Goal: Transaction & Acquisition: Purchase product/service

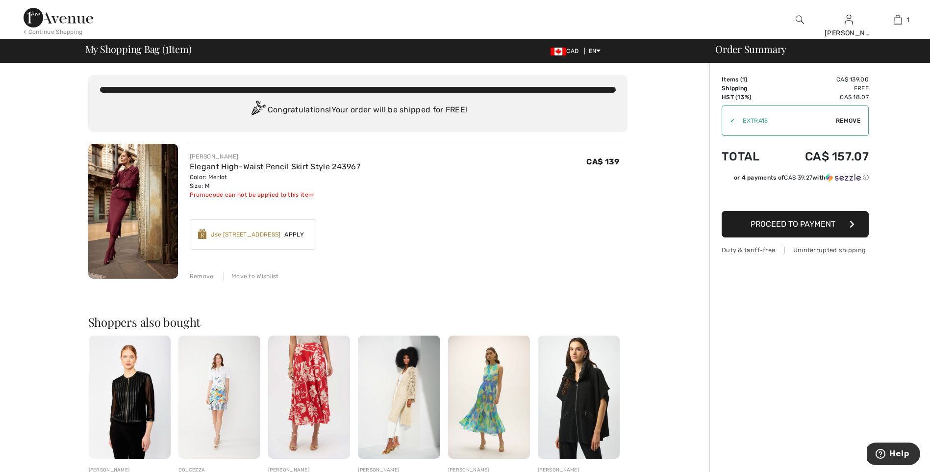
click at [290, 232] on span "Apply" at bounding box center [293, 234] width 27 height 9
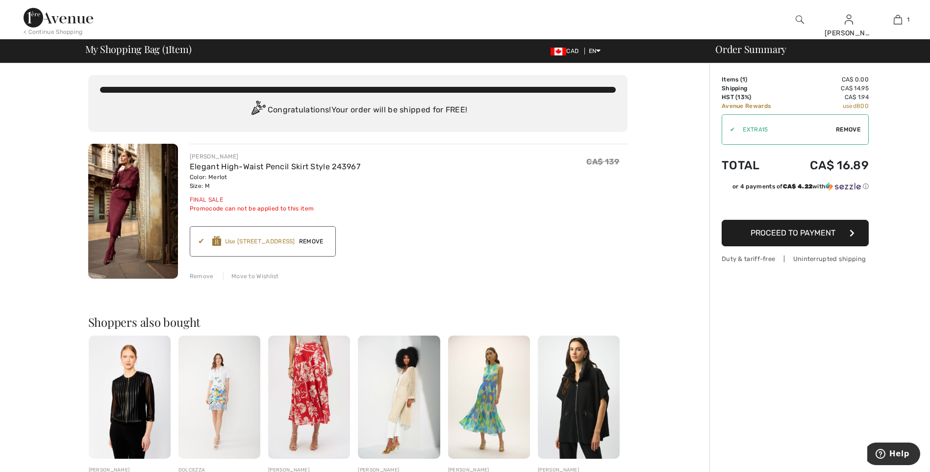
click at [799, 233] on span "Proceed to Payment" at bounding box center [793, 232] width 85 height 9
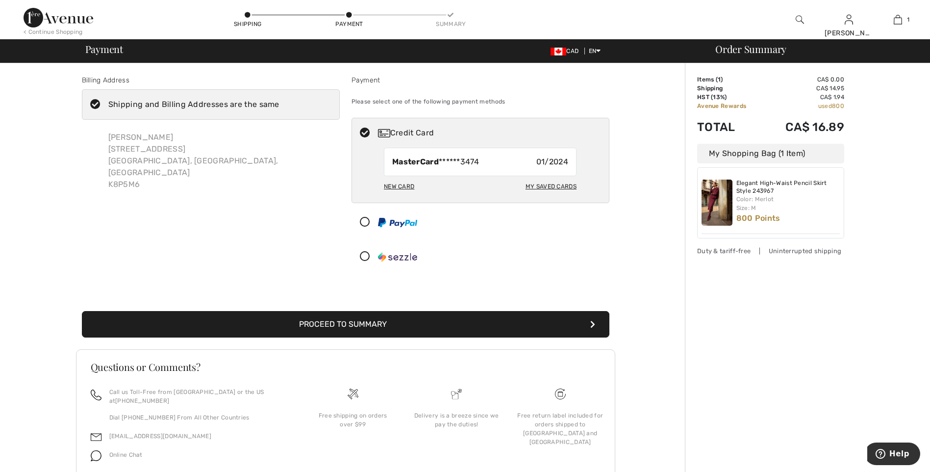
click at [592, 325] on icon "submit" at bounding box center [592, 324] width 5 height 8
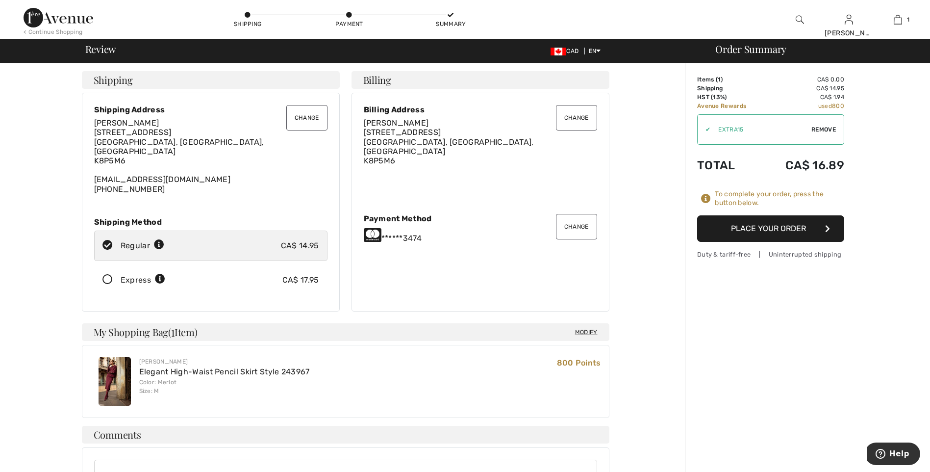
click at [764, 227] on button "Place Your Order" at bounding box center [770, 228] width 147 height 26
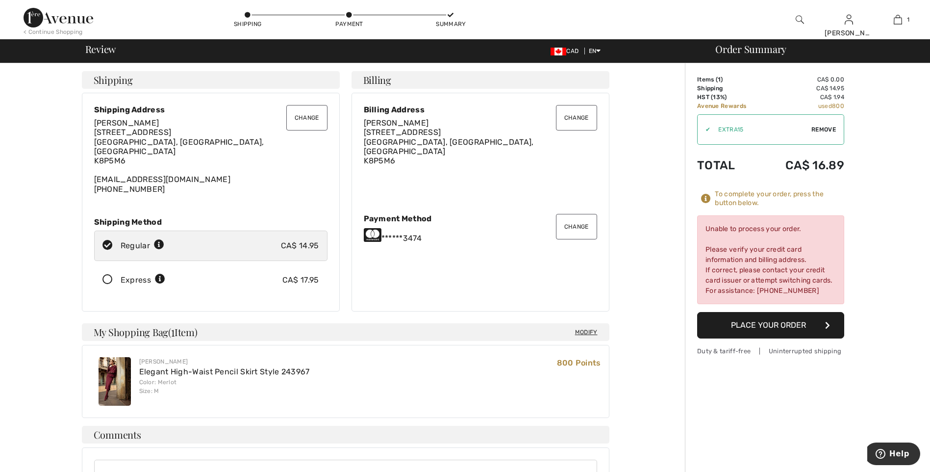
click at [777, 322] on button "Place Your Order" at bounding box center [770, 325] width 147 height 26
click at [570, 218] on button "Change" at bounding box center [576, 226] width 41 height 25
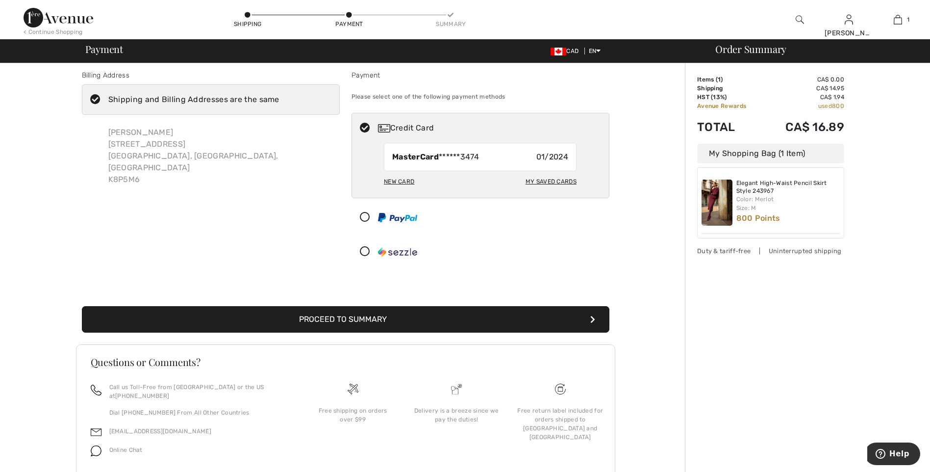
click at [548, 178] on div "My Saved Cards" at bounding box center [551, 181] width 51 height 17
radio input "true"
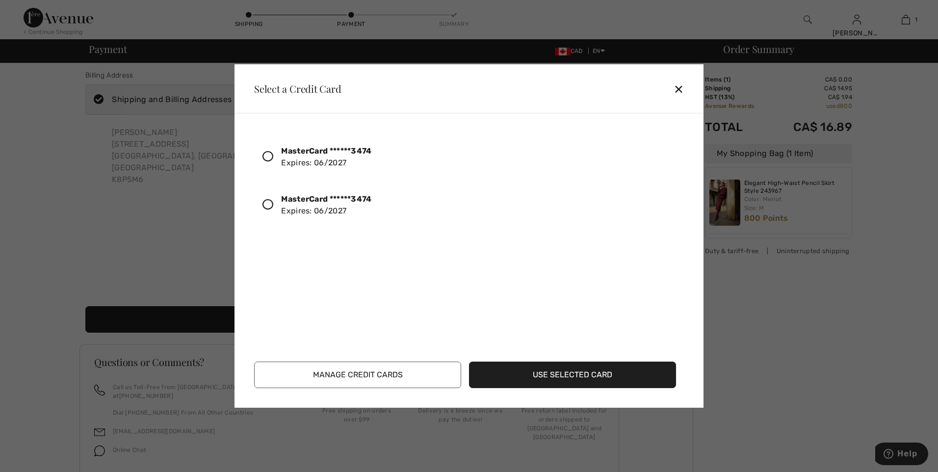
click at [269, 202] on icon at bounding box center [267, 204] width 11 height 11
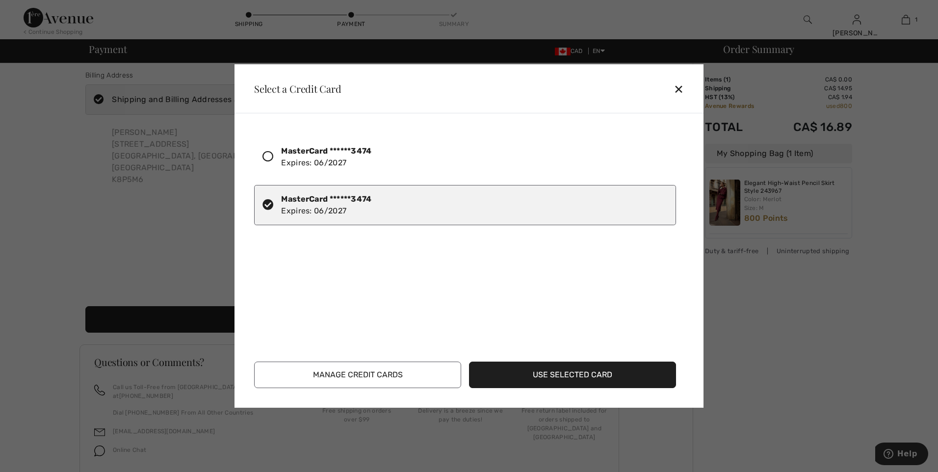
click at [560, 379] on button "Use Selected Card" at bounding box center [572, 374] width 207 height 26
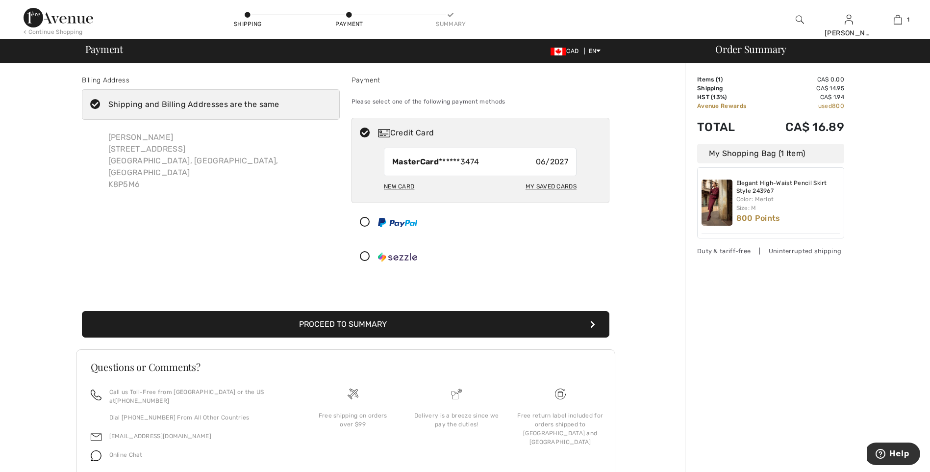
click at [594, 323] on icon "submit" at bounding box center [592, 324] width 5 height 8
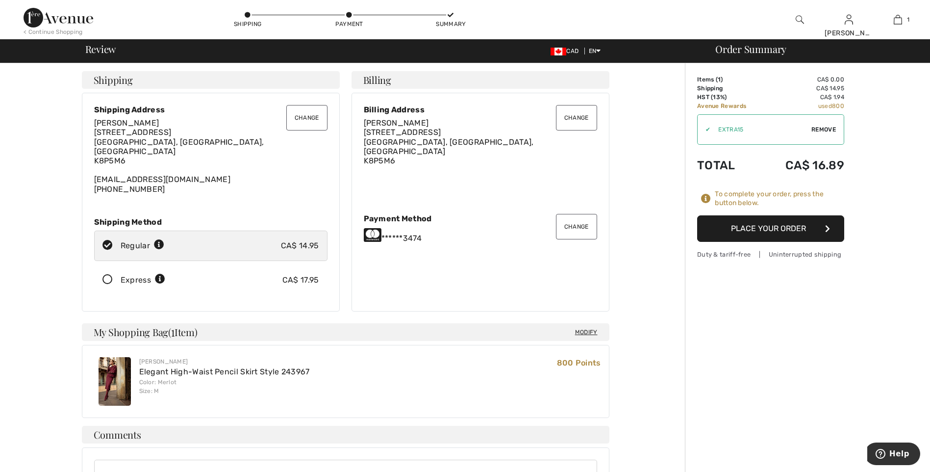
click at [766, 226] on button "Place Your Order" at bounding box center [770, 228] width 147 height 26
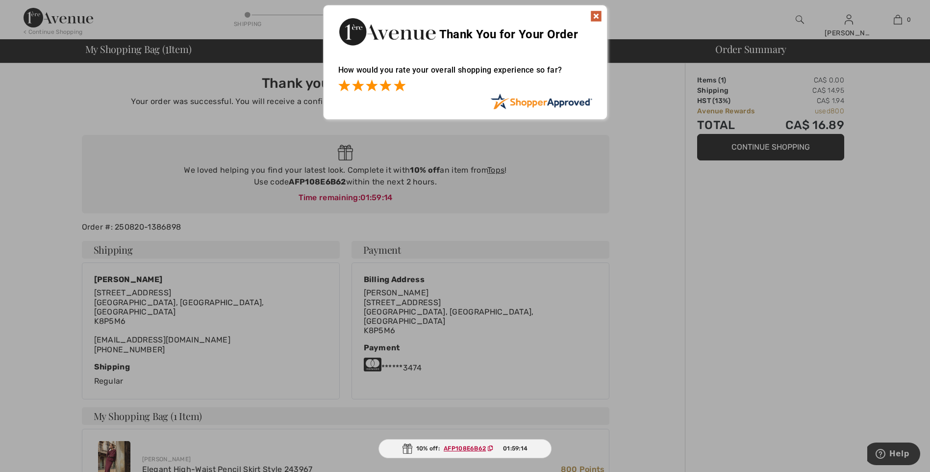
click at [399, 83] on span at bounding box center [400, 85] width 12 height 12
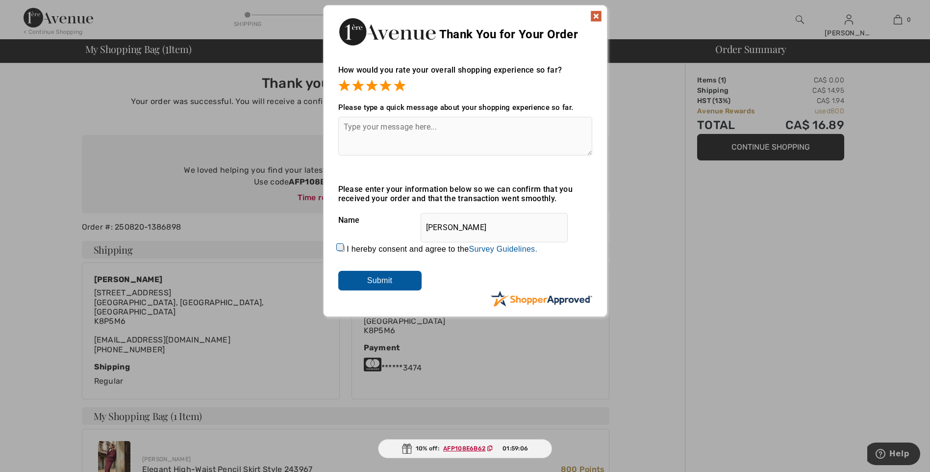
click at [344, 141] on textarea at bounding box center [465, 136] width 254 height 39
type textarea "need short styles"
drag, startPoint x: 388, startPoint y: 277, endPoint x: 394, endPoint y: 270, distance: 9.0
click at [389, 276] on input "Submit" at bounding box center [379, 281] width 83 height 20
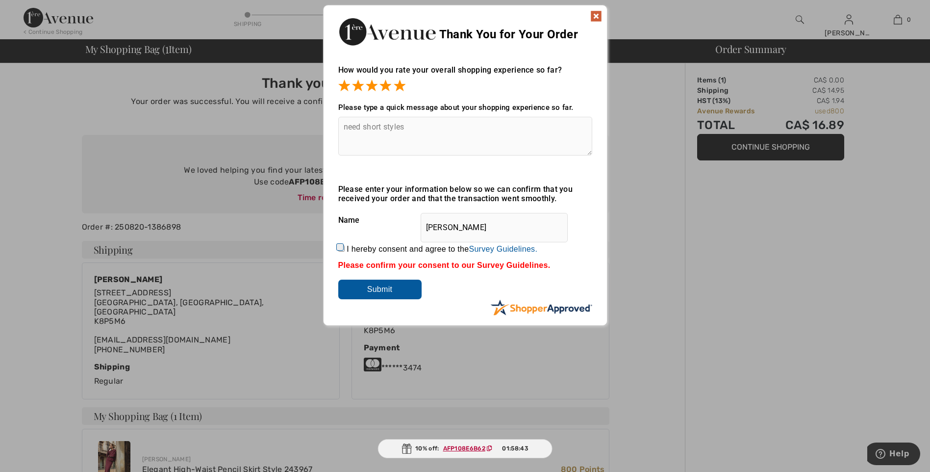
drag, startPoint x: 340, startPoint y: 247, endPoint x: 391, endPoint y: 237, distance: 51.8
click at [343, 246] on input "I hereby consent and agree to the By submitting a review, you grant permission …" at bounding box center [341, 248] width 6 height 6
checkbox input "true"
click at [384, 285] on input "Submit" at bounding box center [379, 289] width 83 height 20
